Goal: Learn about a topic

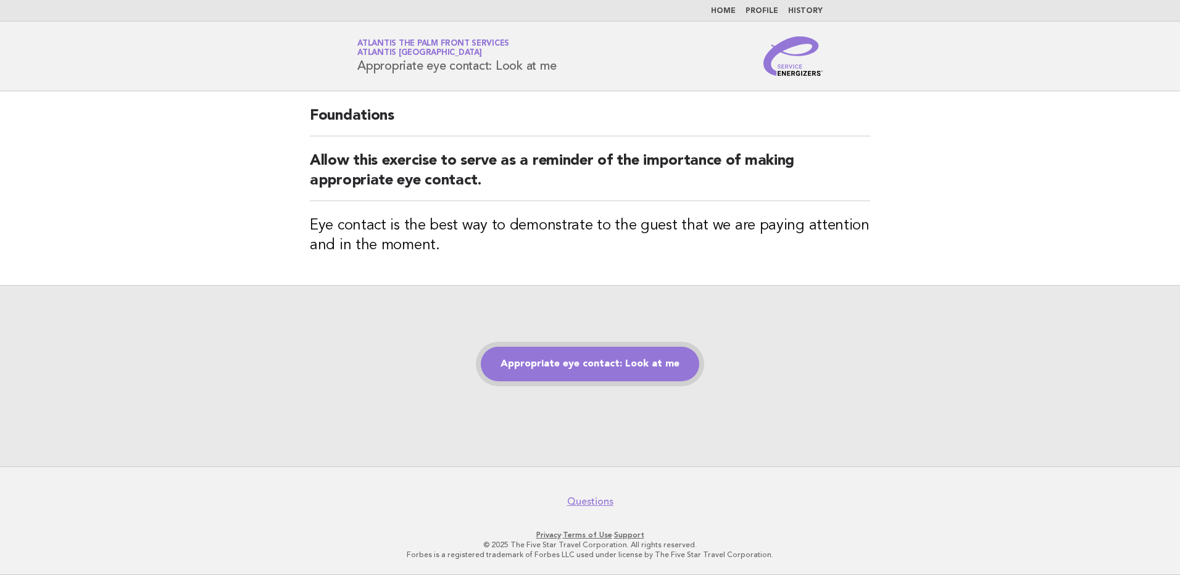
click at [588, 367] on link "Appropriate eye contact: Look at me" at bounding box center [590, 364] width 219 height 35
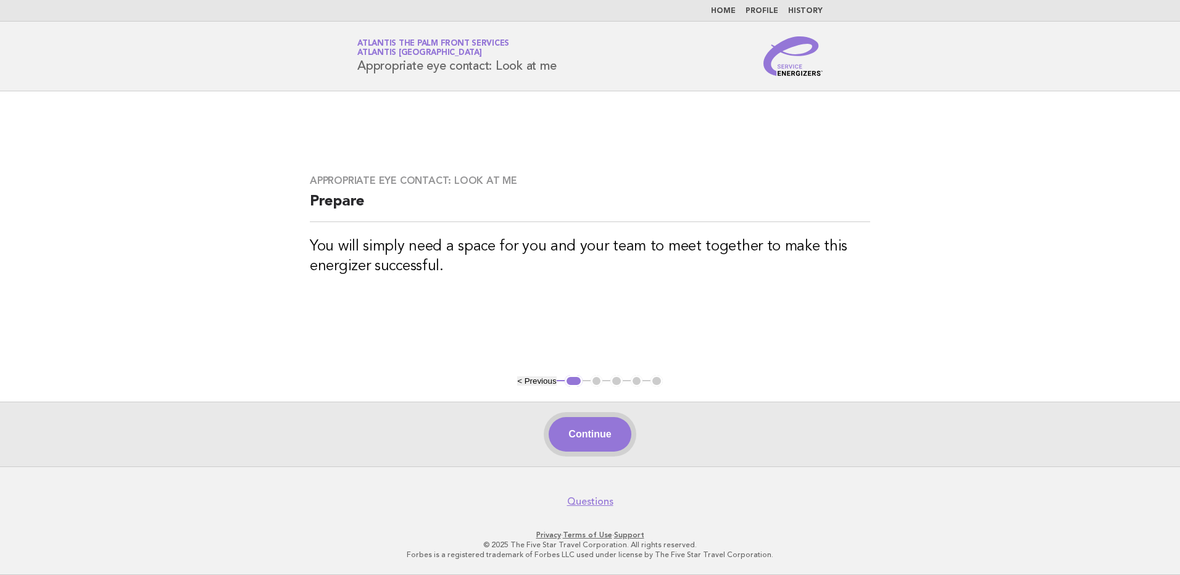
click at [578, 440] on button "Continue" at bounding box center [590, 434] width 82 height 35
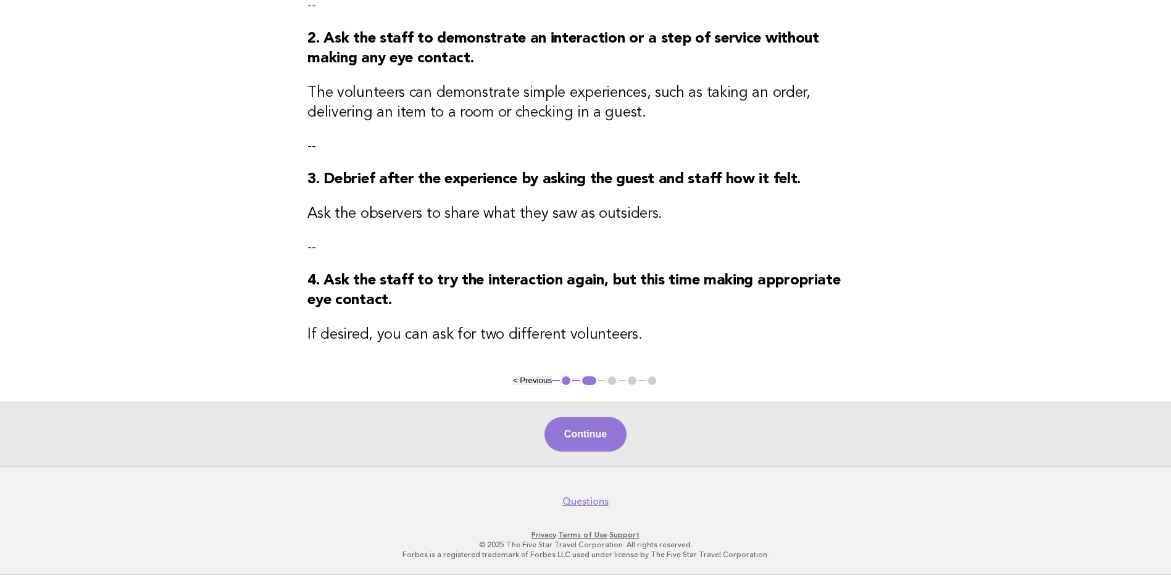
click at [603, 438] on button "Continue" at bounding box center [586, 434] width 82 height 35
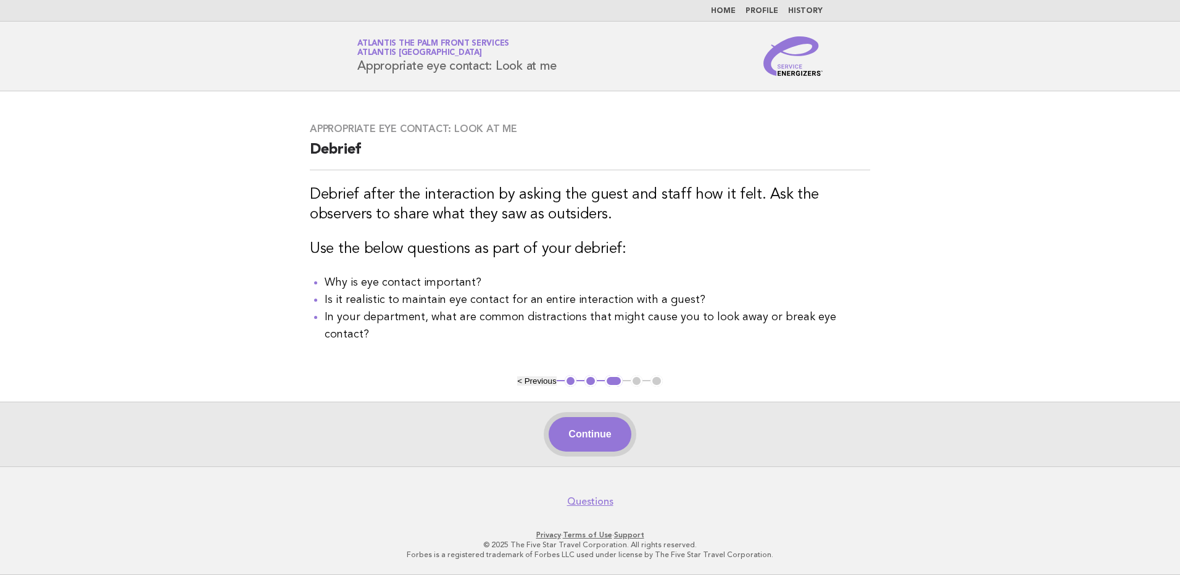
click at [584, 432] on button "Continue" at bounding box center [590, 434] width 82 height 35
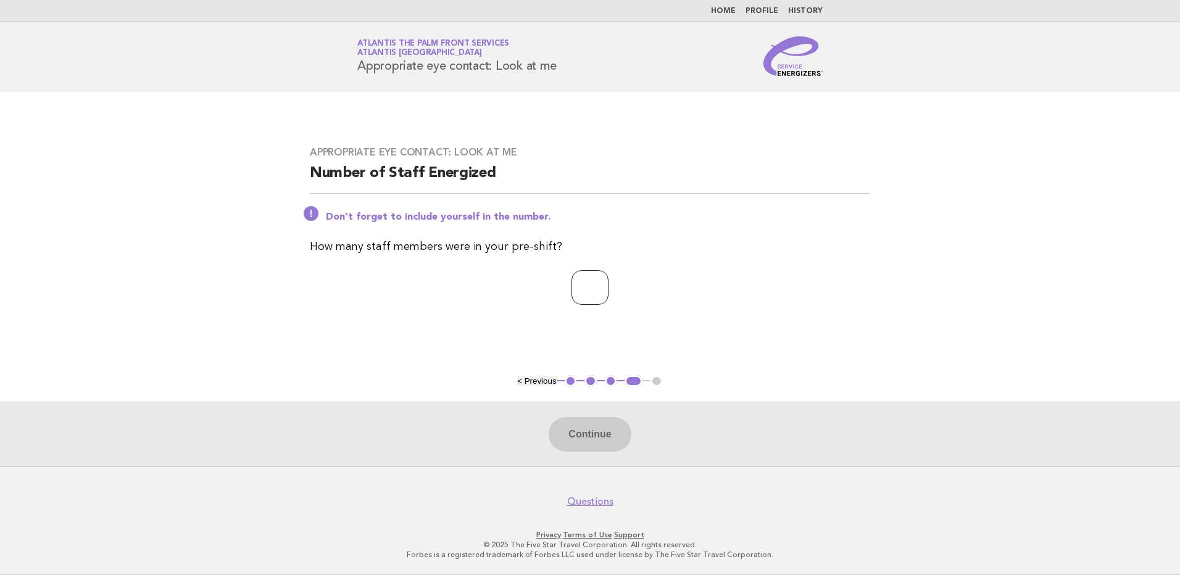
click at [581, 288] on input "number" at bounding box center [590, 287] width 37 height 35
type input "*"
click at [586, 428] on button "Continue" at bounding box center [590, 434] width 82 height 35
